Goal: Transaction & Acquisition: Book appointment/travel/reservation

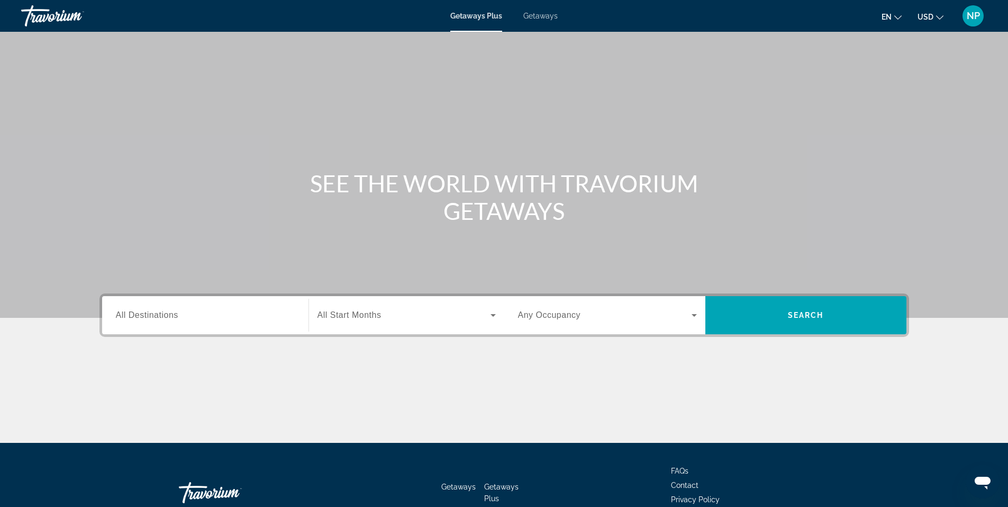
click at [184, 310] on input "Destination All Destinations" at bounding box center [205, 315] width 179 height 13
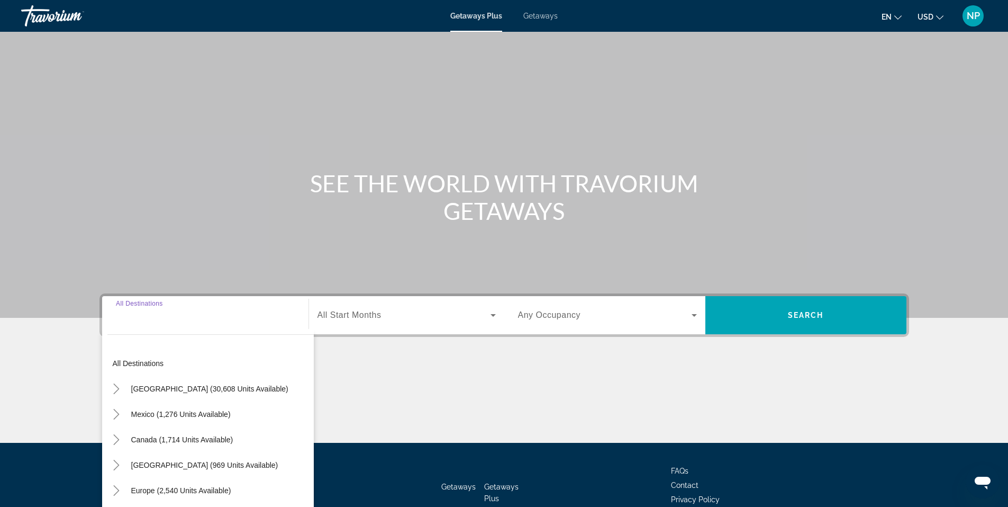
scroll to position [66, 0]
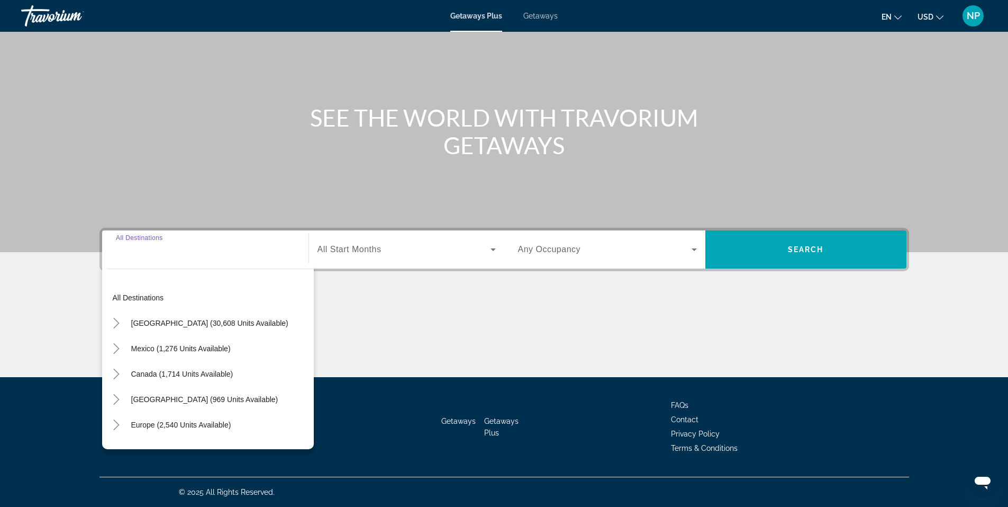
click at [199, 316] on span "Search widget" at bounding box center [210, 322] width 168 height 25
type input "**********"
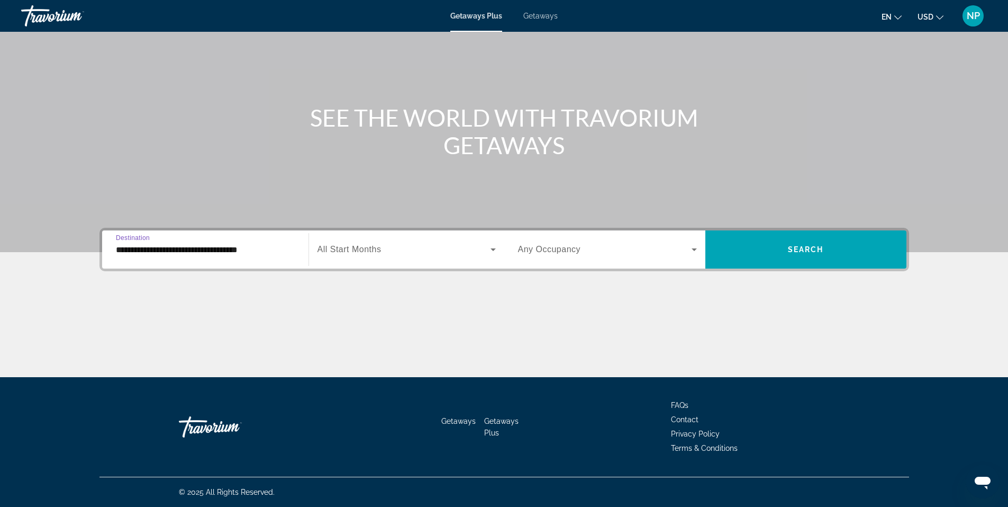
click at [419, 251] on span "Search widget" at bounding box center [404, 249] width 173 height 13
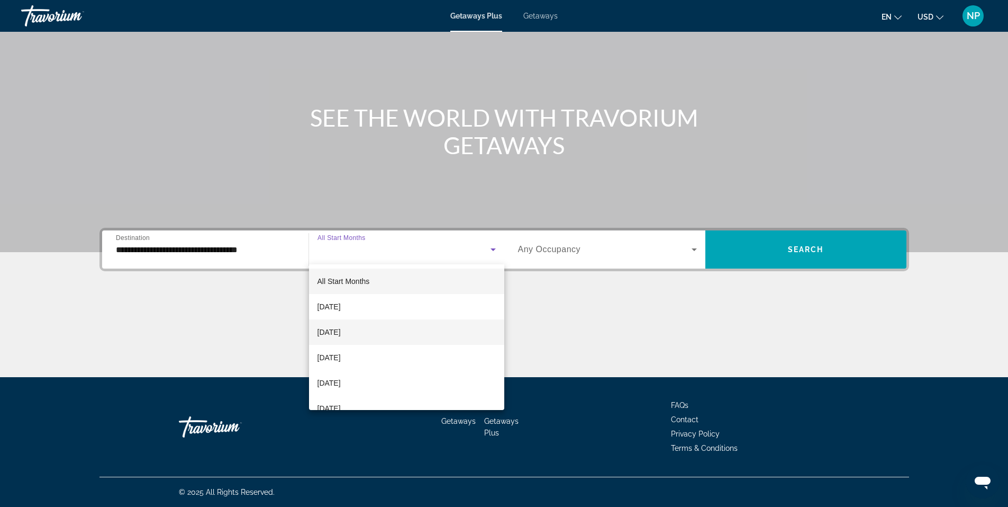
click at [341, 334] on span "[DATE]" at bounding box center [329, 332] width 23 height 13
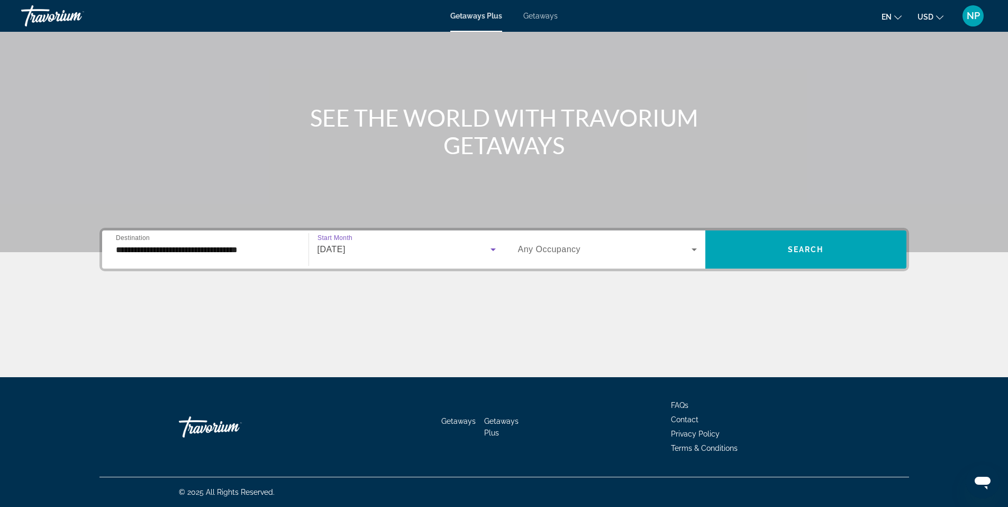
click at [646, 247] on span "Search widget" at bounding box center [605, 249] width 174 height 13
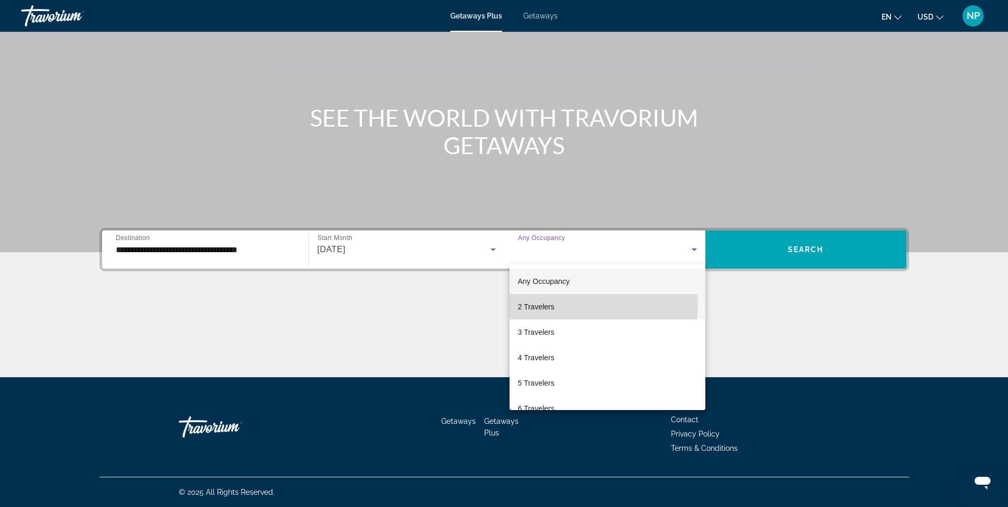
click at [547, 304] on span "2 Travelers" at bounding box center [536, 306] width 37 height 13
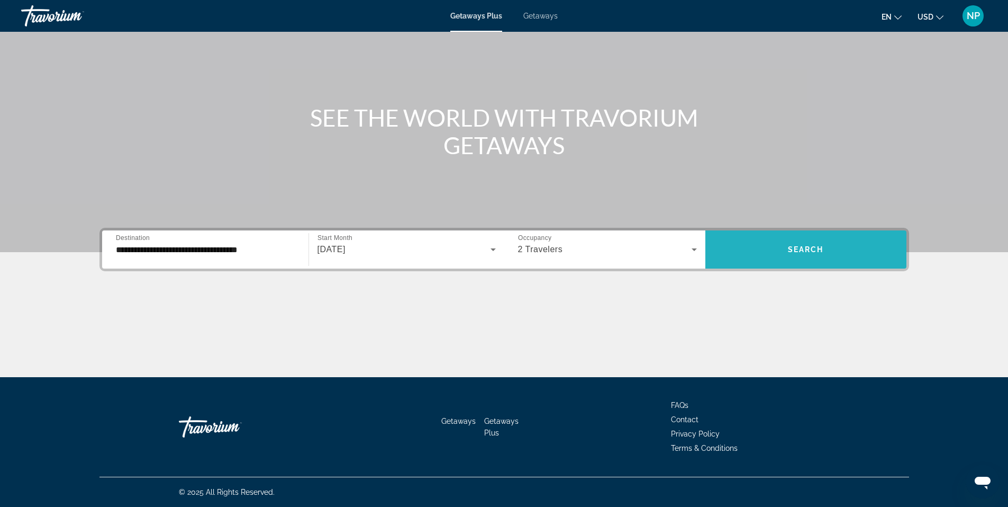
click at [840, 247] on span "Search widget" at bounding box center [806, 249] width 201 height 25
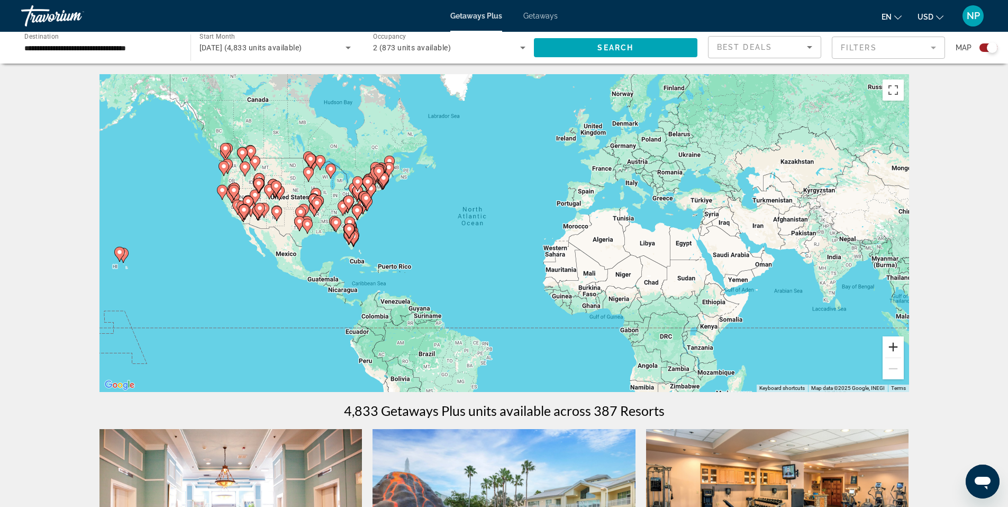
click at [886, 345] on button "Zoom in" at bounding box center [893, 346] width 21 height 21
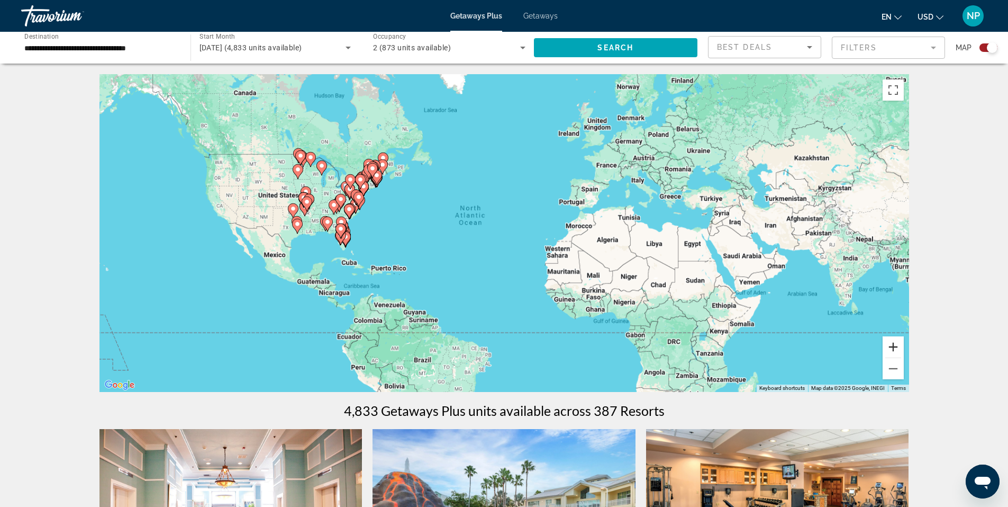
click at [886, 344] on button "Zoom in" at bounding box center [893, 346] width 21 height 21
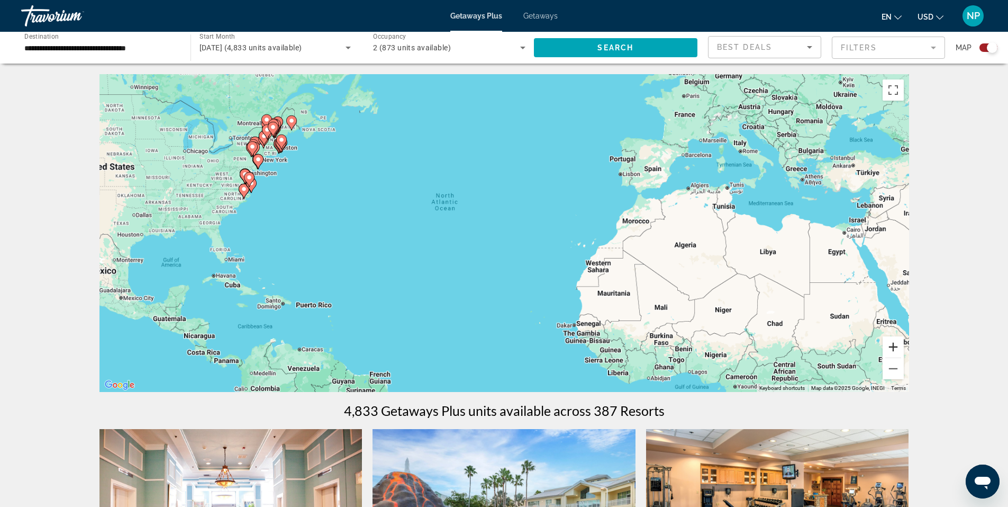
click at [887, 345] on button "Zoom in" at bounding box center [893, 346] width 21 height 21
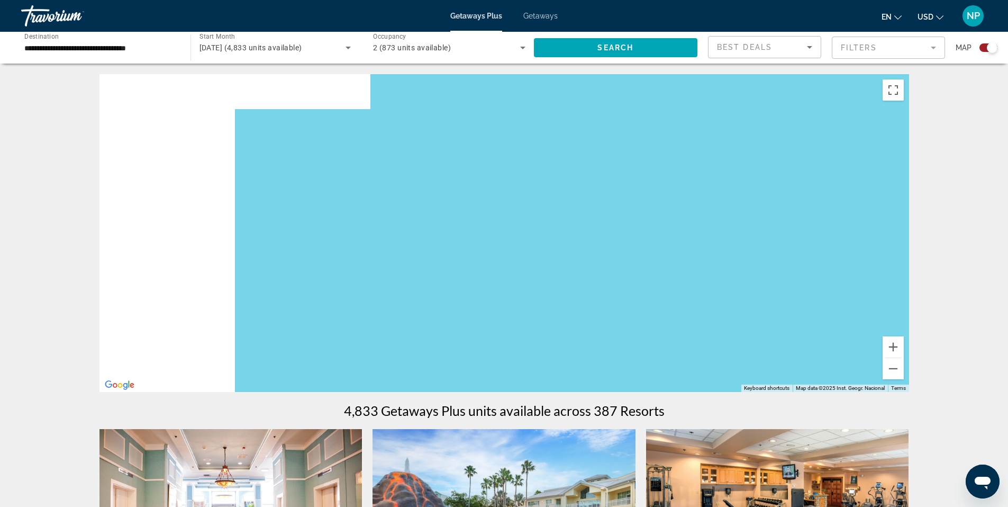
drag, startPoint x: 654, startPoint y: 307, endPoint x: 956, endPoint y: 343, distance: 304.4
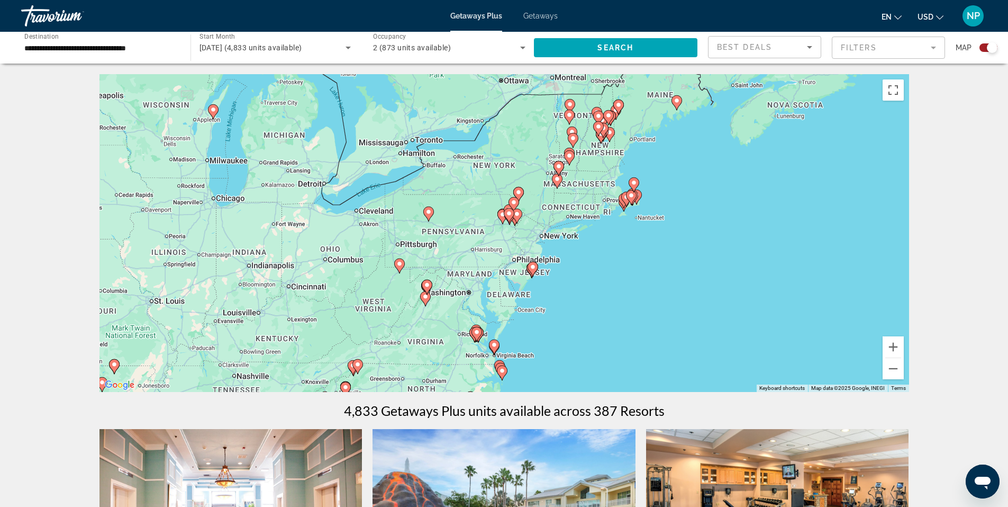
drag, startPoint x: 732, startPoint y: 233, endPoint x: 420, endPoint y: 337, distance: 329.1
click at [420, 337] on div "To activate drag with keyboard, press Alt + Enter. Once in keyboard drag state,…" at bounding box center [505, 233] width 810 height 318
click at [900, 344] on button "Zoom in" at bounding box center [893, 346] width 21 height 21
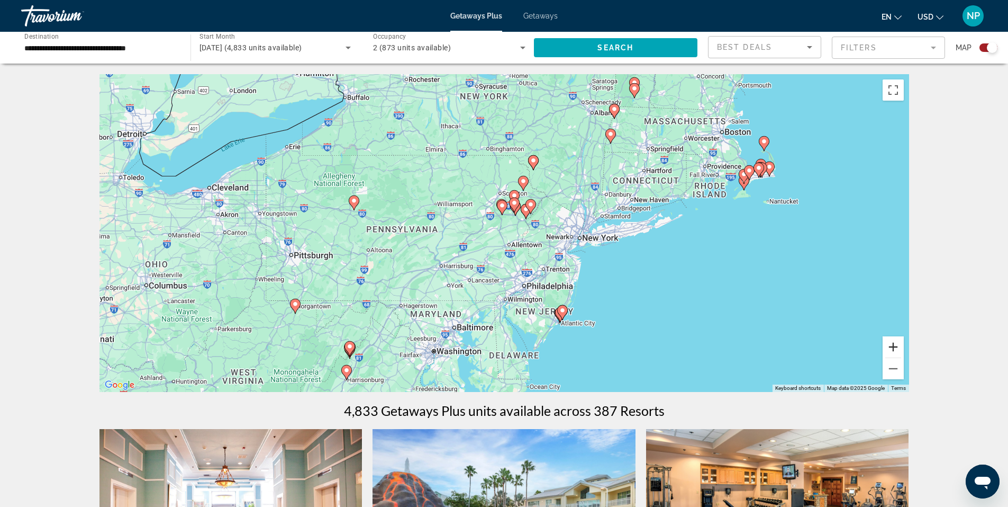
click at [900, 344] on button "Zoom in" at bounding box center [893, 346] width 21 height 21
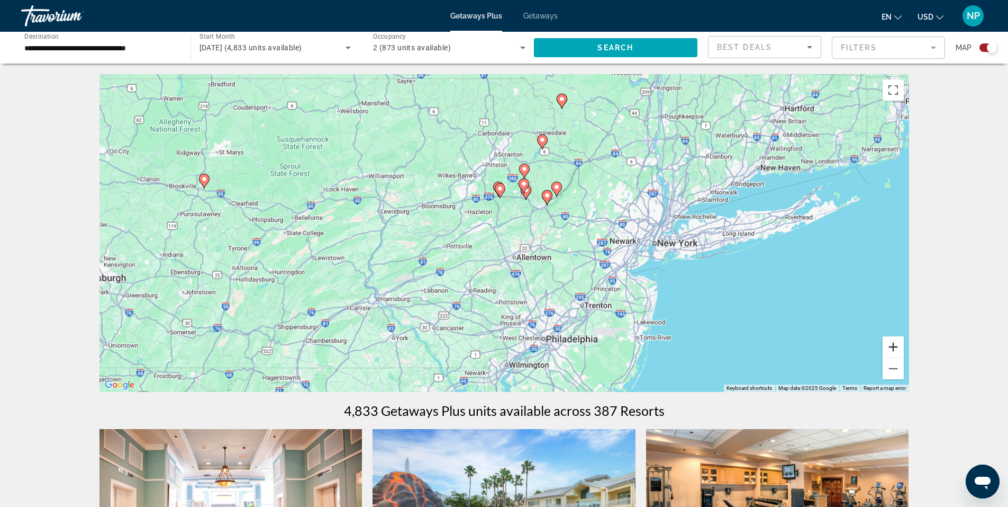
click at [900, 344] on button "Zoom in" at bounding box center [893, 346] width 21 height 21
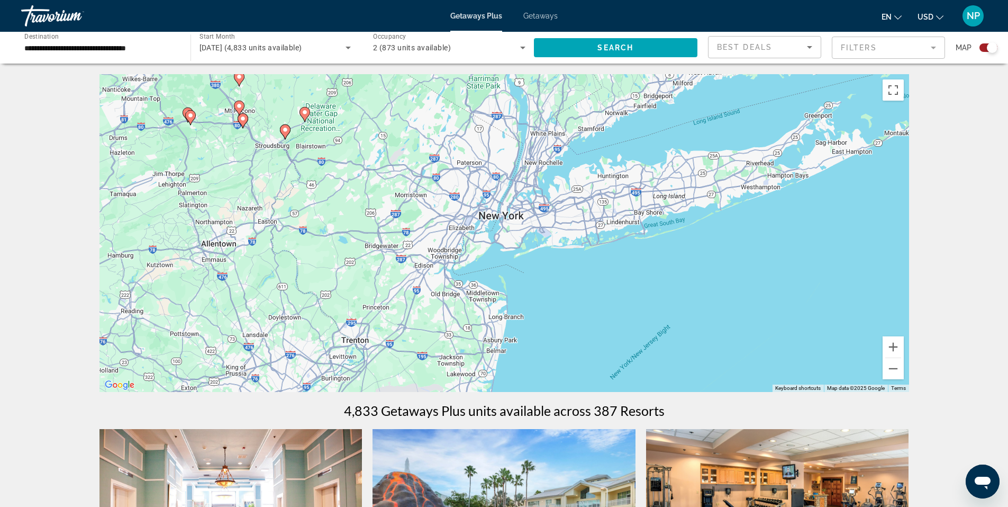
drag, startPoint x: 673, startPoint y: 260, endPoint x: 422, endPoint y: 233, distance: 252.3
click at [451, 233] on div "To activate drag with keyboard, press Alt + Enter. Once in keyboard drag state,…" at bounding box center [505, 233] width 810 height 318
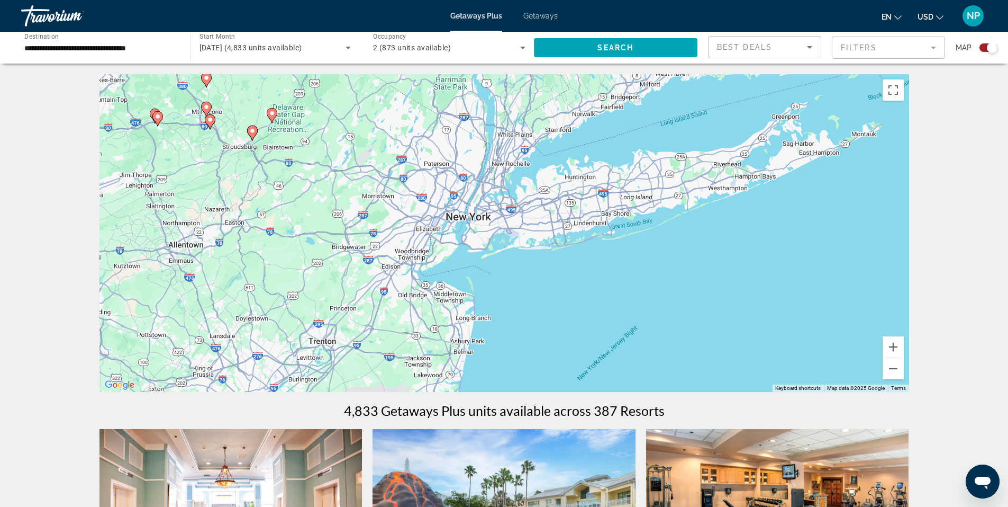
click at [463, 208] on div "To activate drag with keyboard, press Alt + Enter. Once in keyboard drag state,…" at bounding box center [505, 233] width 810 height 318
click at [464, 208] on div "To activate drag with keyboard, press Alt + Enter. Once in keyboard drag state,…" at bounding box center [505, 233] width 810 height 318
drag, startPoint x: 491, startPoint y: 222, endPoint x: 352, endPoint y: 272, distance: 147.7
click at [352, 272] on div "To activate drag with keyboard, press Alt + Enter. Once in keyboard drag state,…" at bounding box center [505, 233] width 810 height 318
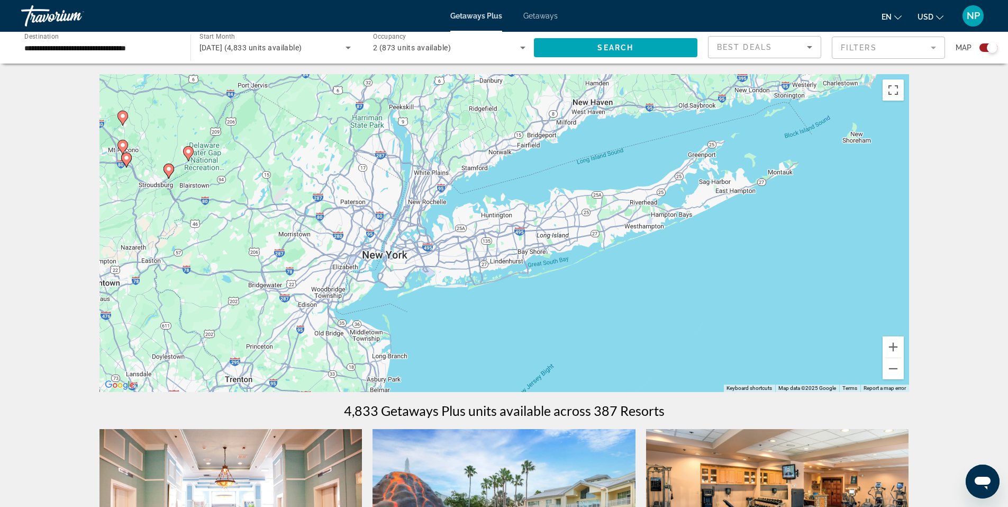
drag, startPoint x: 376, startPoint y: 251, endPoint x: 322, endPoint y: 270, distance: 57.1
click at [322, 270] on div "To activate drag with keyboard, press Alt + Enter. Once in keyboard drag state,…" at bounding box center [505, 233] width 810 height 318
click at [866, 51] on mat-form-field "Filters" at bounding box center [888, 48] width 113 height 22
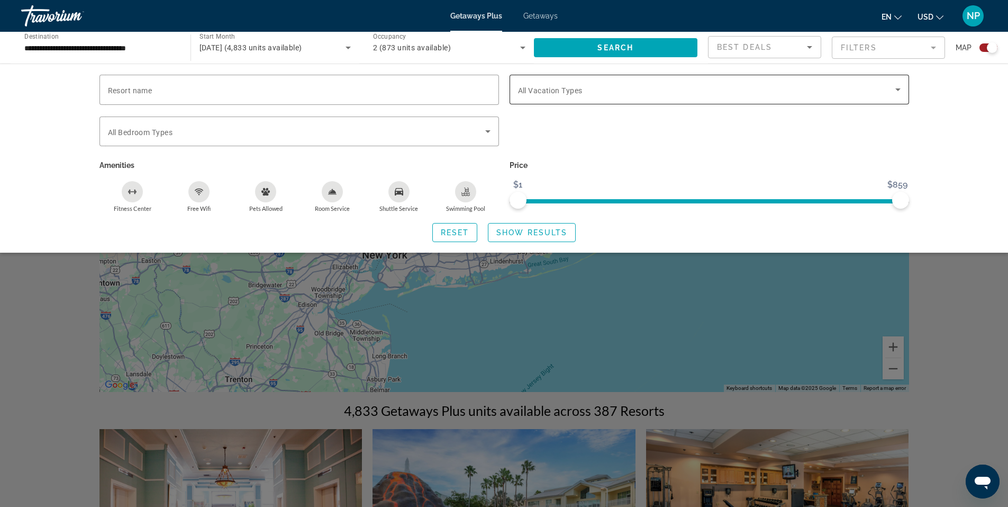
click at [637, 89] on span "Search widget" at bounding box center [706, 89] width 377 height 13
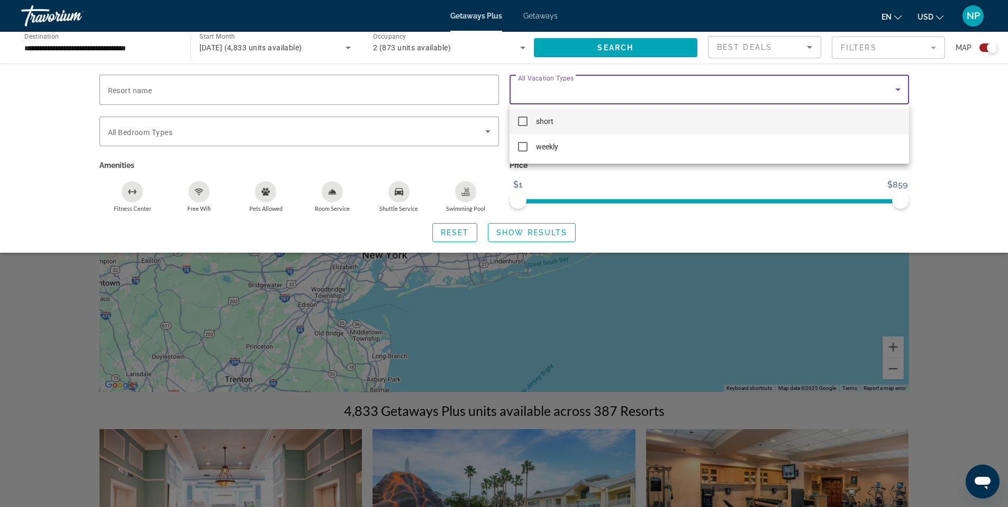
click at [637, 89] on div at bounding box center [504, 253] width 1008 height 507
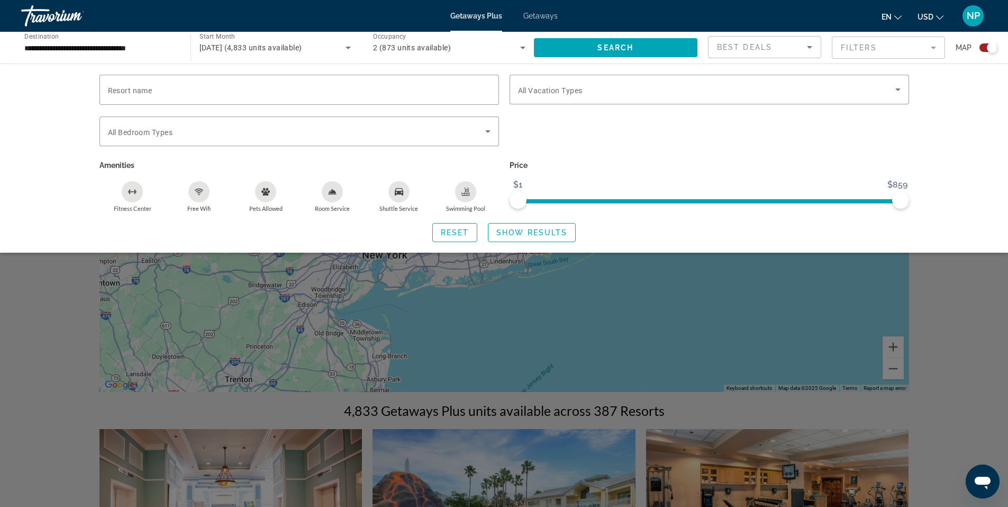
click at [766, 49] on span "Best Deals" at bounding box center [744, 47] width 55 height 8
click at [766, 48] on div at bounding box center [504, 253] width 1008 height 507
click at [497, 43] on div "2 (873 units available)" at bounding box center [446, 47] width 147 height 13
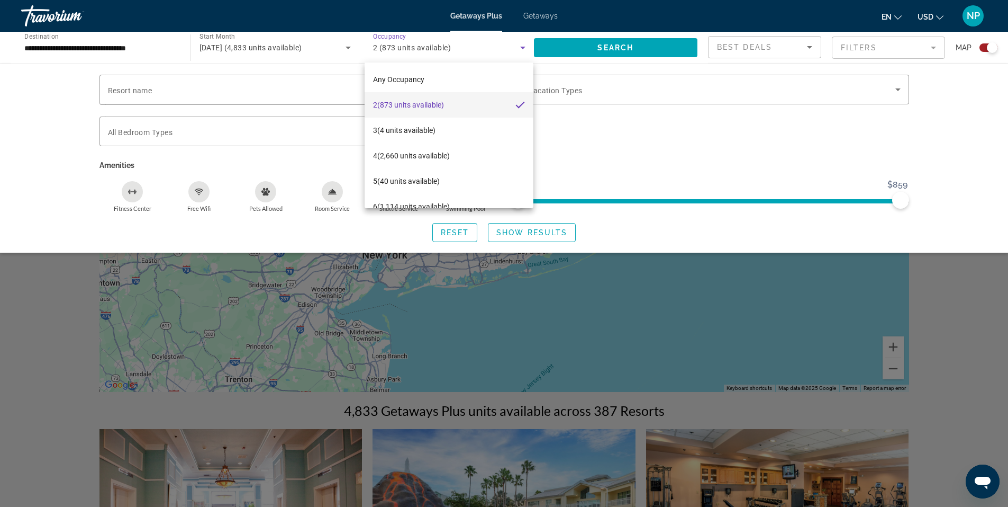
click at [73, 49] on div at bounding box center [504, 253] width 1008 height 507
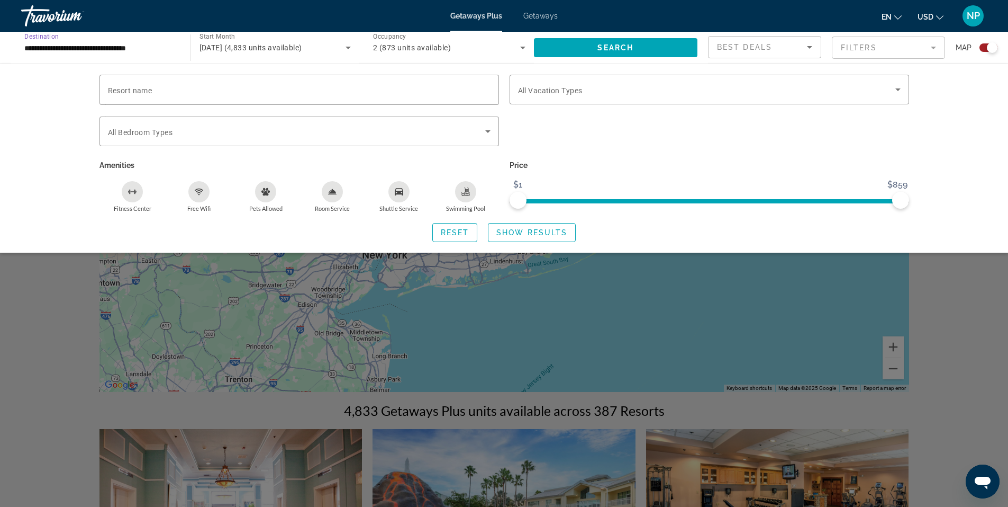
click at [122, 50] on input "**********" at bounding box center [100, 48] width 152 height 13
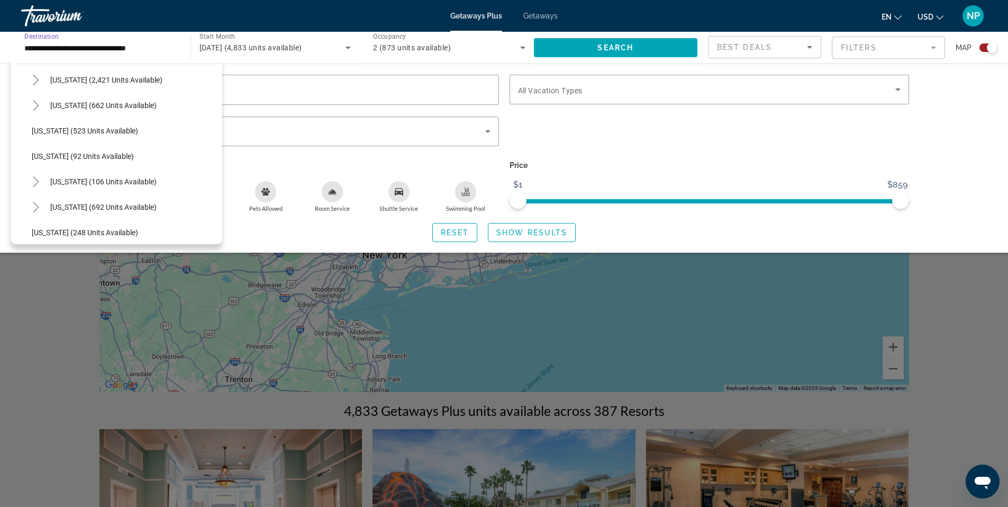
scroll to position [529, 0]
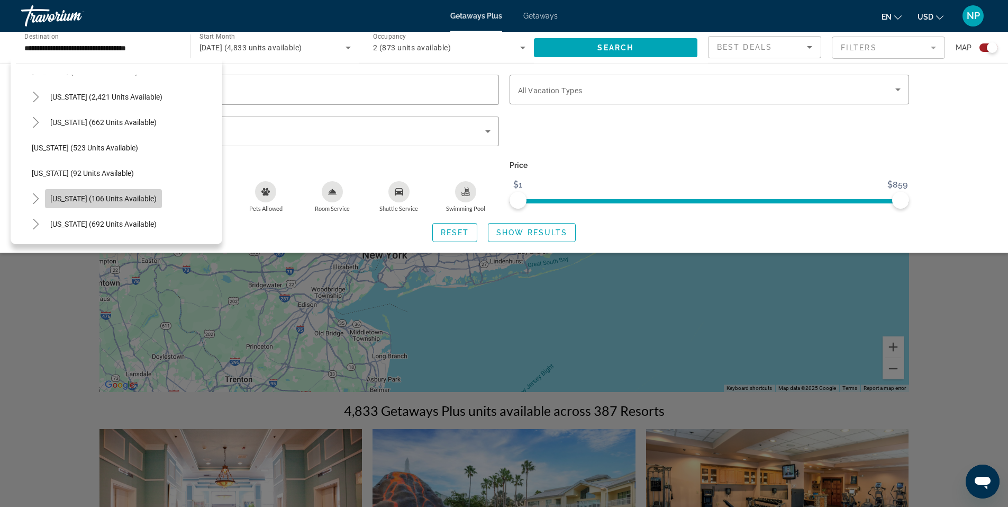
click at [110, 192] on span "Search widget" at bounding box center [103, 198] width 117 height 25
type input "**********"
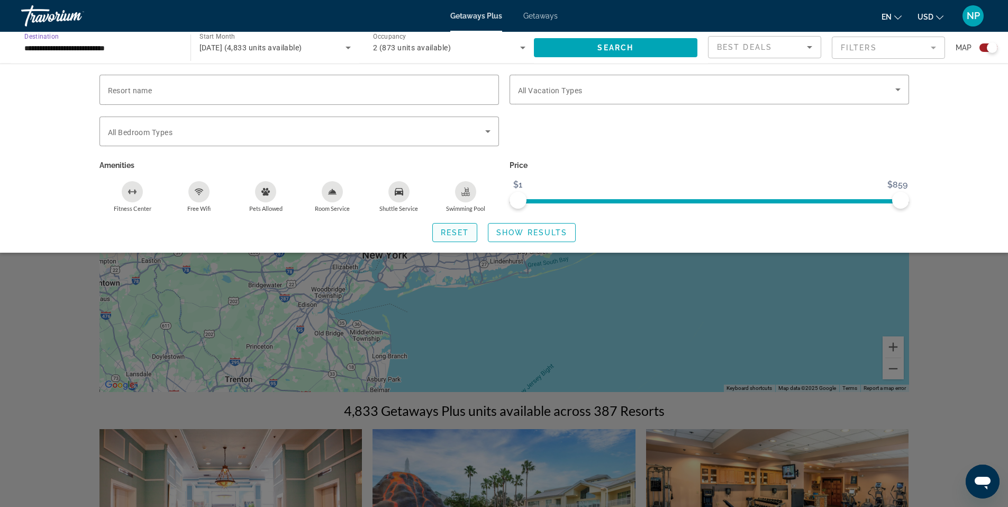
click at [459, 229] on span "Reset" at bounding box center [455, 232] width 29 height 8
